Goal: Check status: Check status

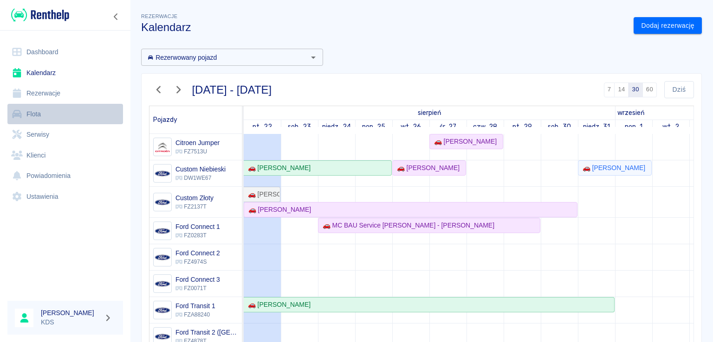
click at [41, 116] on link "Flota" at bounding box center [65, 114] width 116 height 21
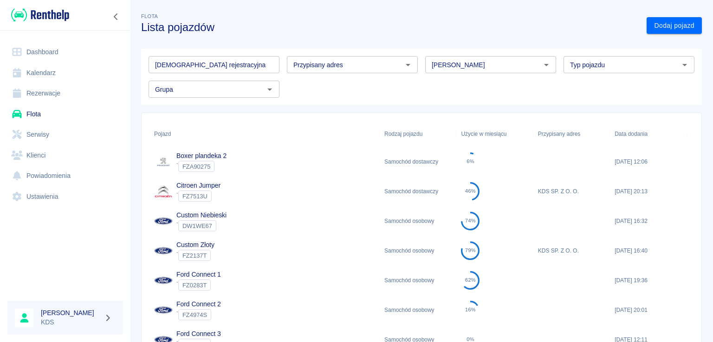
click at [54, 99] on link "Rezerwacje" at bounding box center [65, 93] width 116 height 21
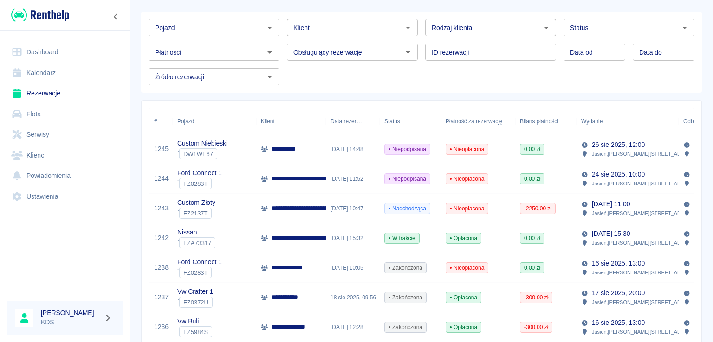
scroll to position [46, 0]
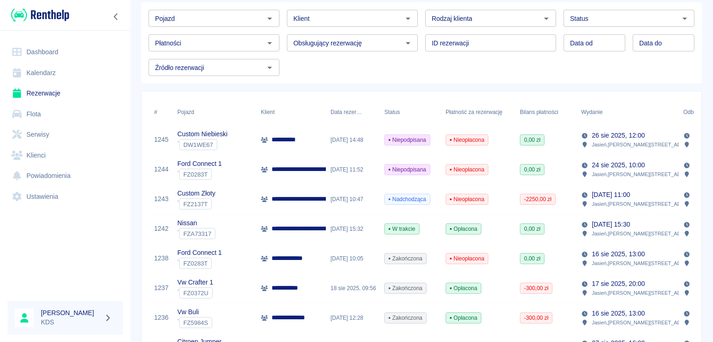
click at [462, 140] on span "Nieopłacona" at bounding box center [467, 140] width 42 height 8
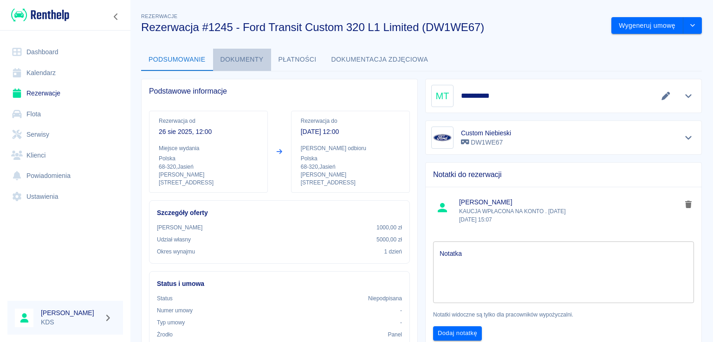
click at [261, 57] on button "Dokumenty" at bounding box center [242, 60] width 58 height 22
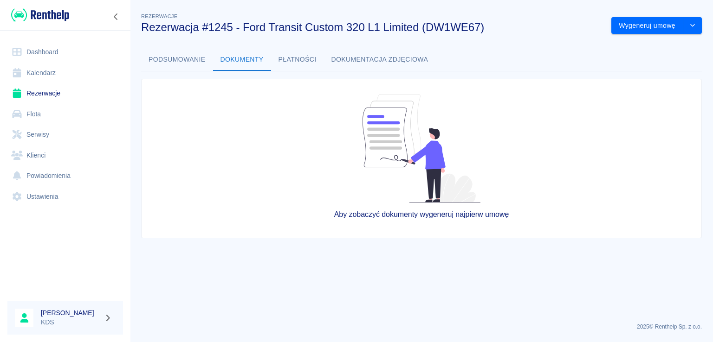
click at [45, 97] on link "Rezerwacje" at bounding box center [65, 93] width 116 height 21
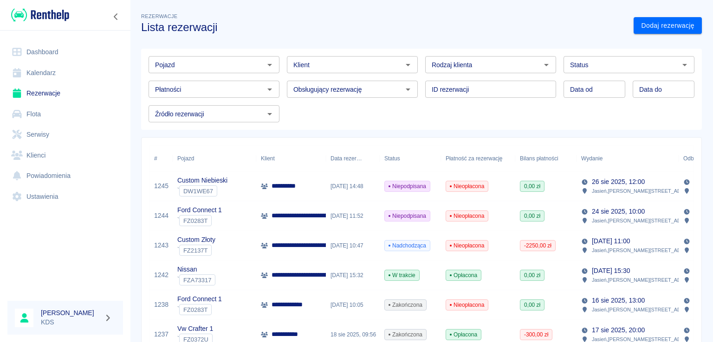
click at [53, 118] on link "Flota" at bounding box center [65, 114] width 116 height 21
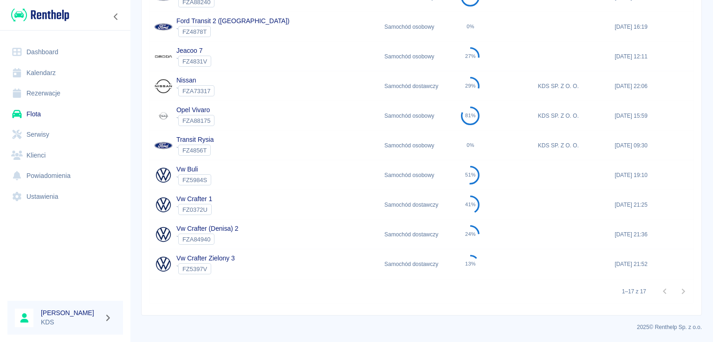
scroll to position [373, 0]
click at [254, 205] on div "Vw Crafter 1 ` FZ0372U" at bounding box center [264, 205] width 230 height 30
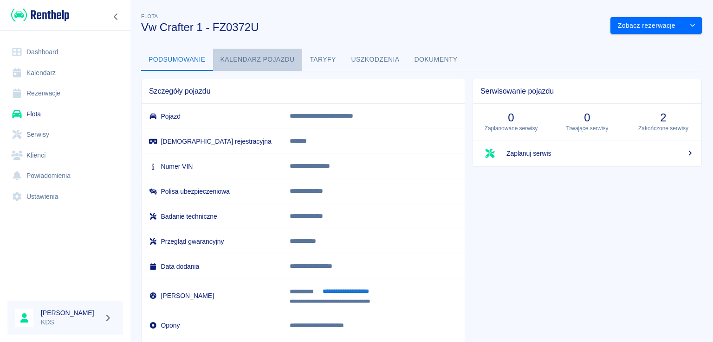
click at [277, 62] on button "Kalendarz pojazdu" at bounding box center [257, 60] width 89 height 22
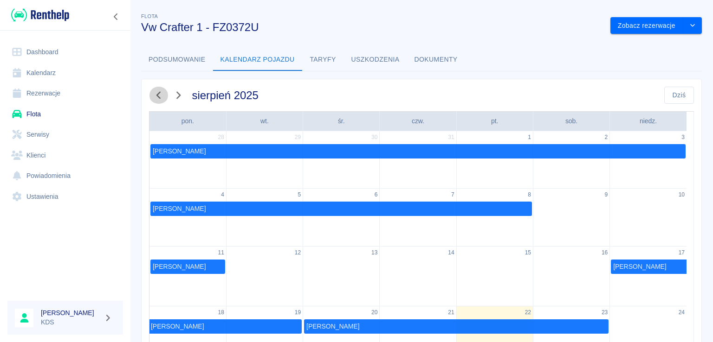
click at [157, 94] on icon "button" at bounding box center [158, 95] width 4 height 7
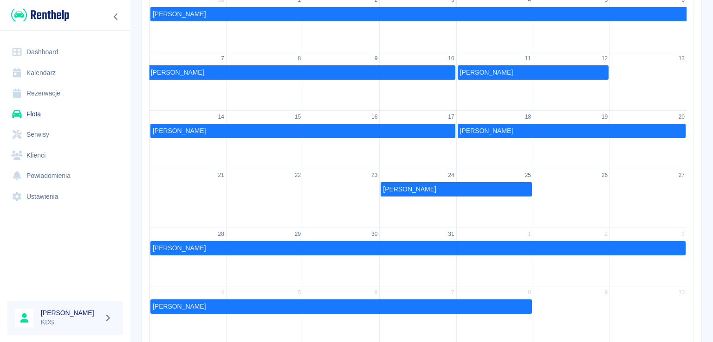
scroll to position [139, 0]
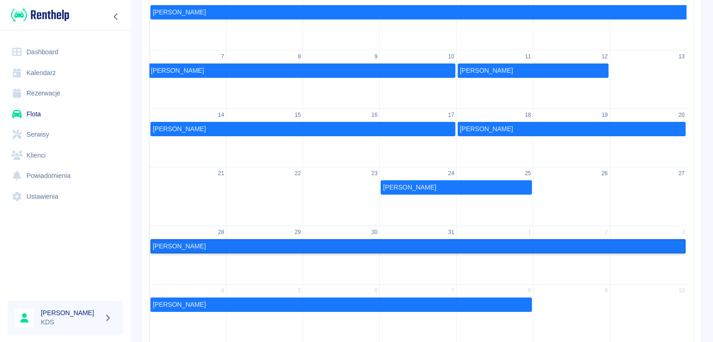
click at [277, 241] on link "[PERSON_NAME]" at bounding box center [417, 246] width 535 height 14
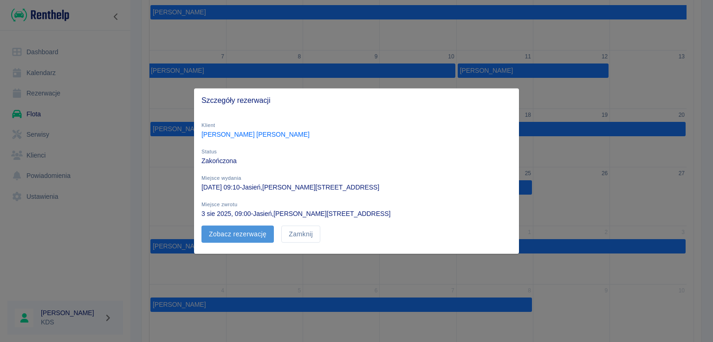
drag, startPoint x: 267, startPoint y: 234, endPoint x: 273, endPoint y: 234, distance: 6.0
click at [267, 234] on link "Zobacz rezerwację" at bounding box center [237, 234] width 72 height 17
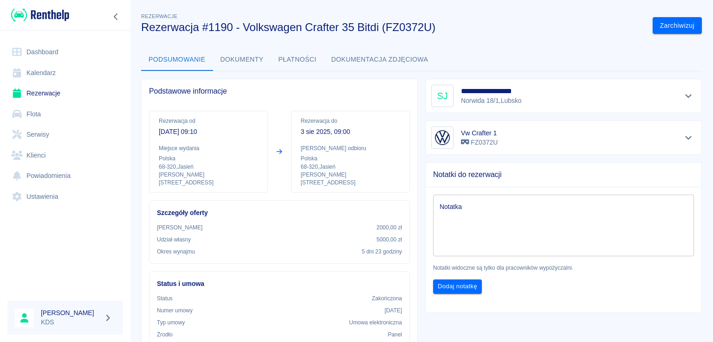
scroll to position [93, 0]
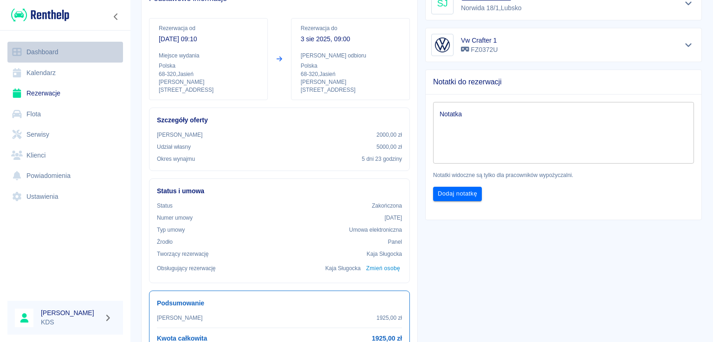
click at [44, 46] on link "Dashboard" at bounding box center [65, 52] width 116 height 21
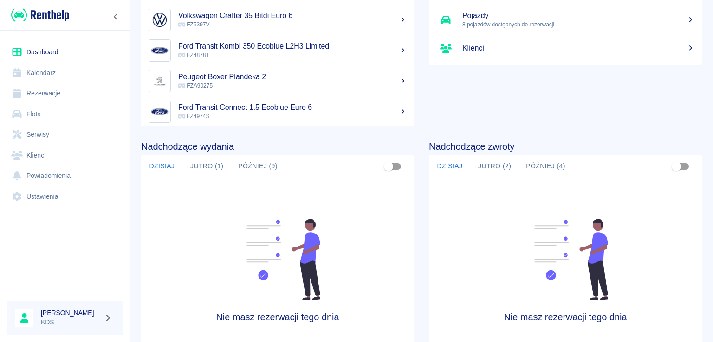
scroll to position [142, 0]
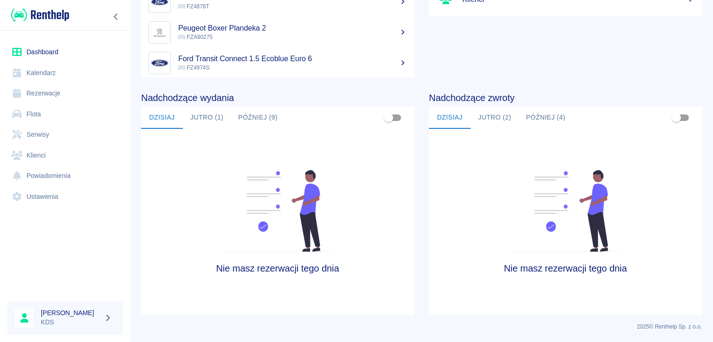
click at [46, 71] on link "Kalendarz" at bounding box center [65, 73] width 116 height 21
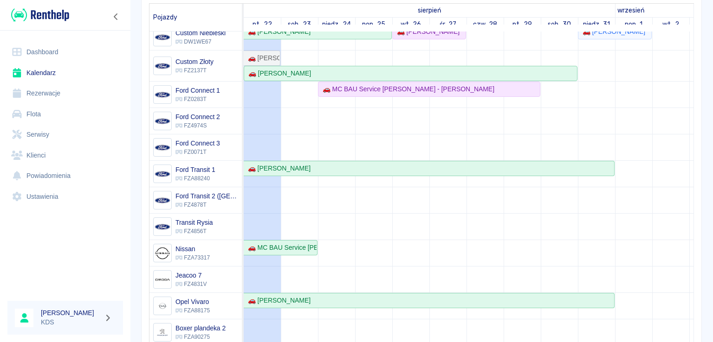
scroll to position [46, 0]
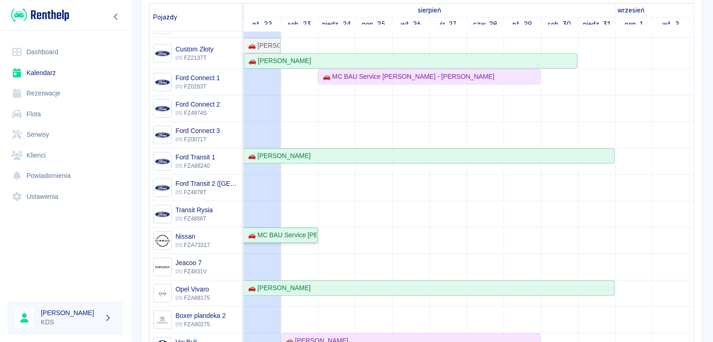
click at [302, 236] on div "🚗 MC BAU Service [PERSON_NAME] - [PERSON_NAME]" at bounding box center [280, 236] width 72 height 10
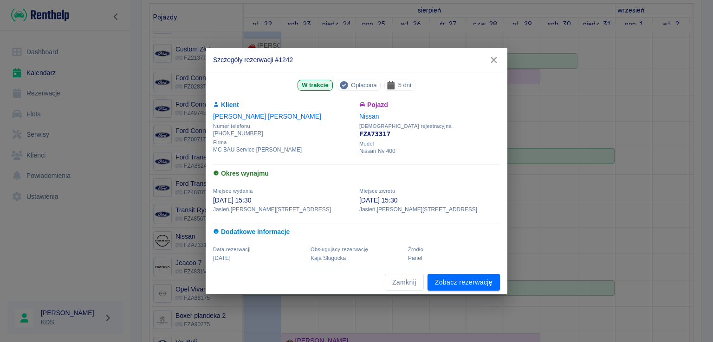
click at [494, 63] on icon "button" at bounding box center [494, 60] width 12 height 10
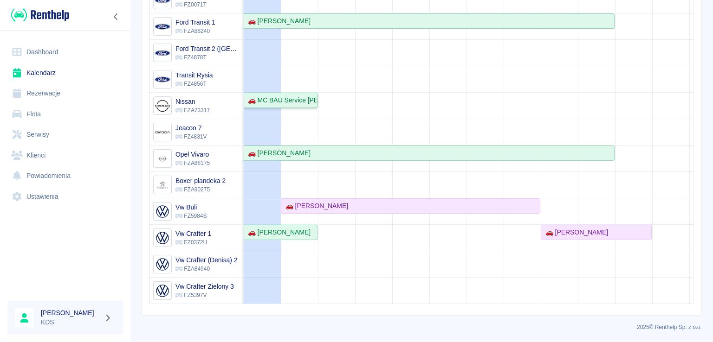
scroll to position [174, 0]
click at [338, 152] on link "🚗 [PERSON_NAME]" at bounding box center [429, 152] width 371 height 15
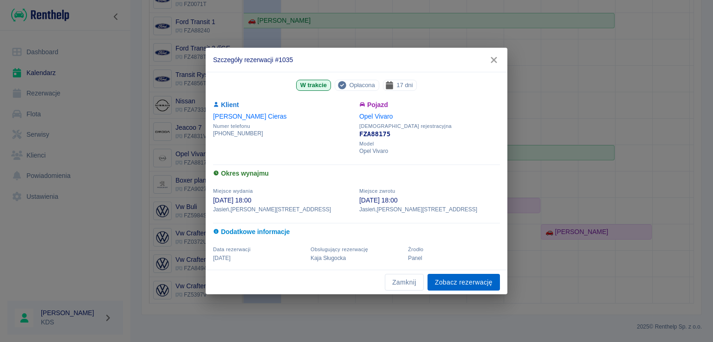
click at [435, 286] on link "Zobacz rezerwację" at bounding box center [463, 282] width 72 height 17
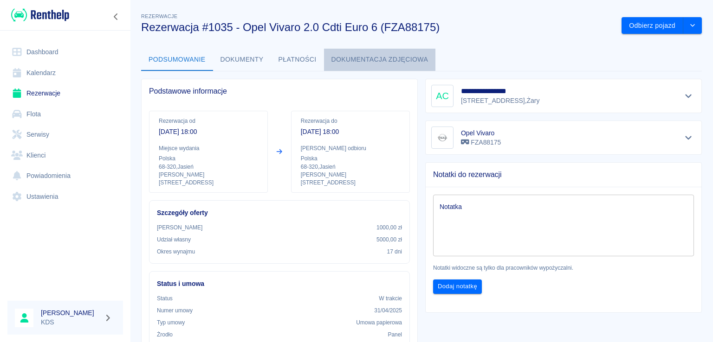
click at [361, 64] on button "Dokumentacja zdjęciowa" at bounding box center [380, 60] width 112 height 22
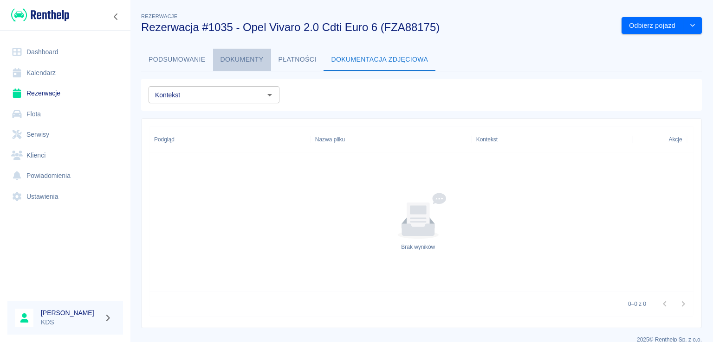
click at [251, 58] on button "Dokumenty" at bounding box center [242, 60] width 58 height 22
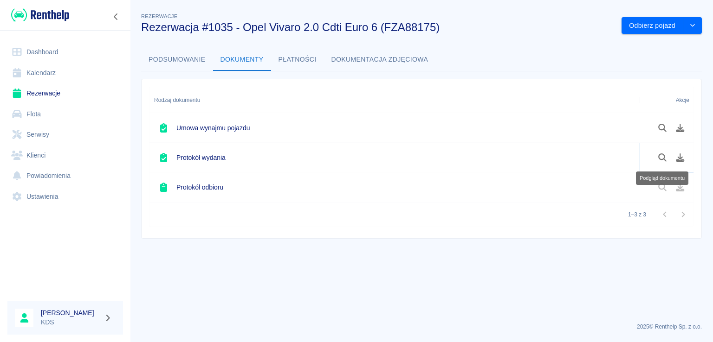
click at [668, 162] on button "Podgląd dokumentu" at bounding box center [662, 158] width 18 height 16
click at [666, 125] on icon "Podgląd dokumentu" at bounding box center [662, 128] width 11 height 8
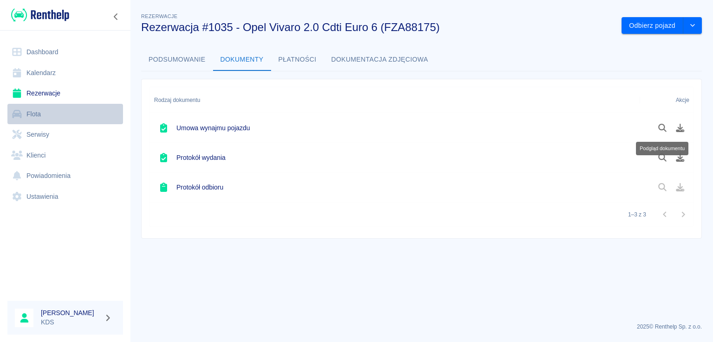
click at [24, 120] on link "Flota" at bounding box center [65, 114] width 116 height 21
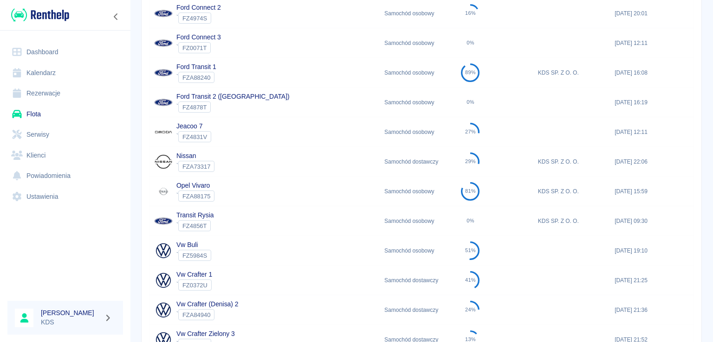
scroll to position [325, 0]
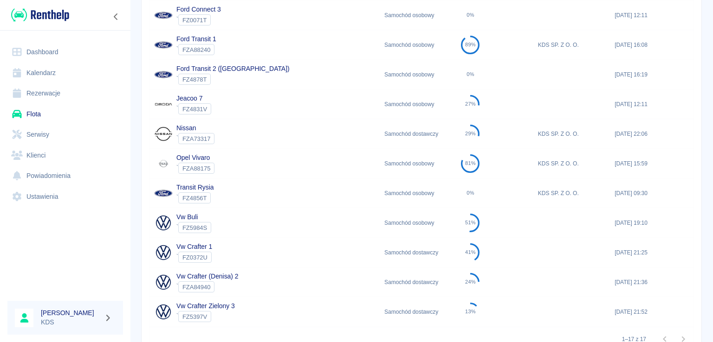
click at [302, 168] on div "Opel Vivaro ` FZA88175" at bounding box center [264, 164] width 230 height 30
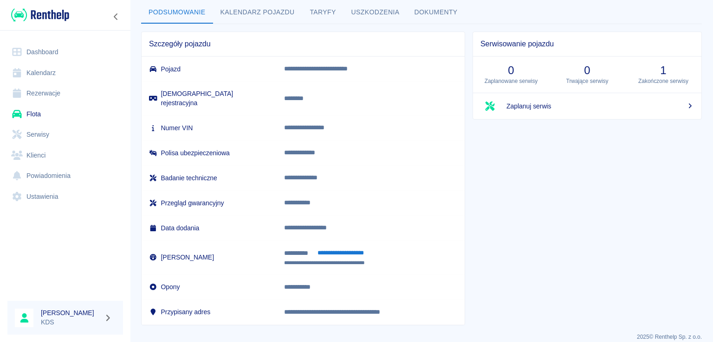
scroll to position [1, 0]
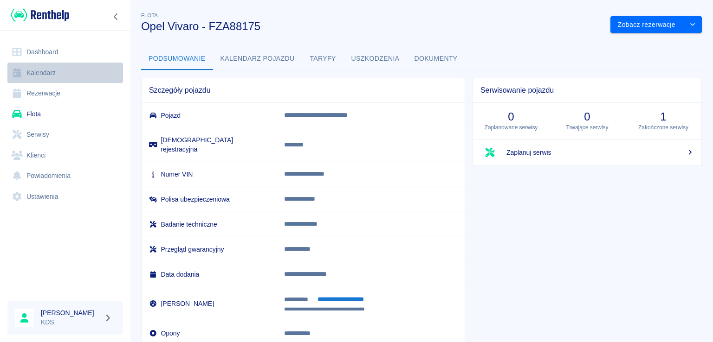
click at [43, 67] on link "Kalendarz" at bounding box center [65, 73] width 116 height 21
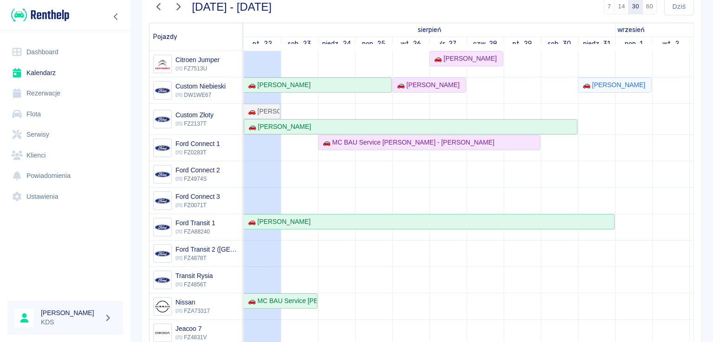
scroll to position [84, 0]
